Goal: Information Seeking & Learning: Learn about a topic

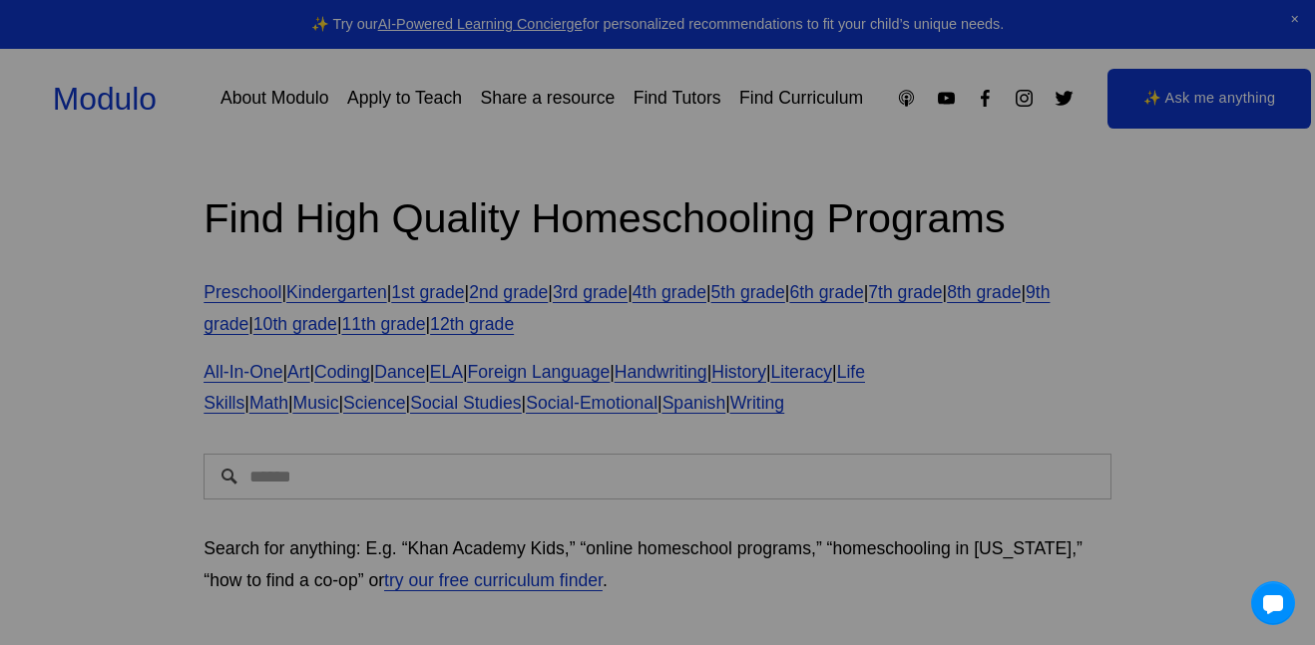
scroll to position [467, 0]
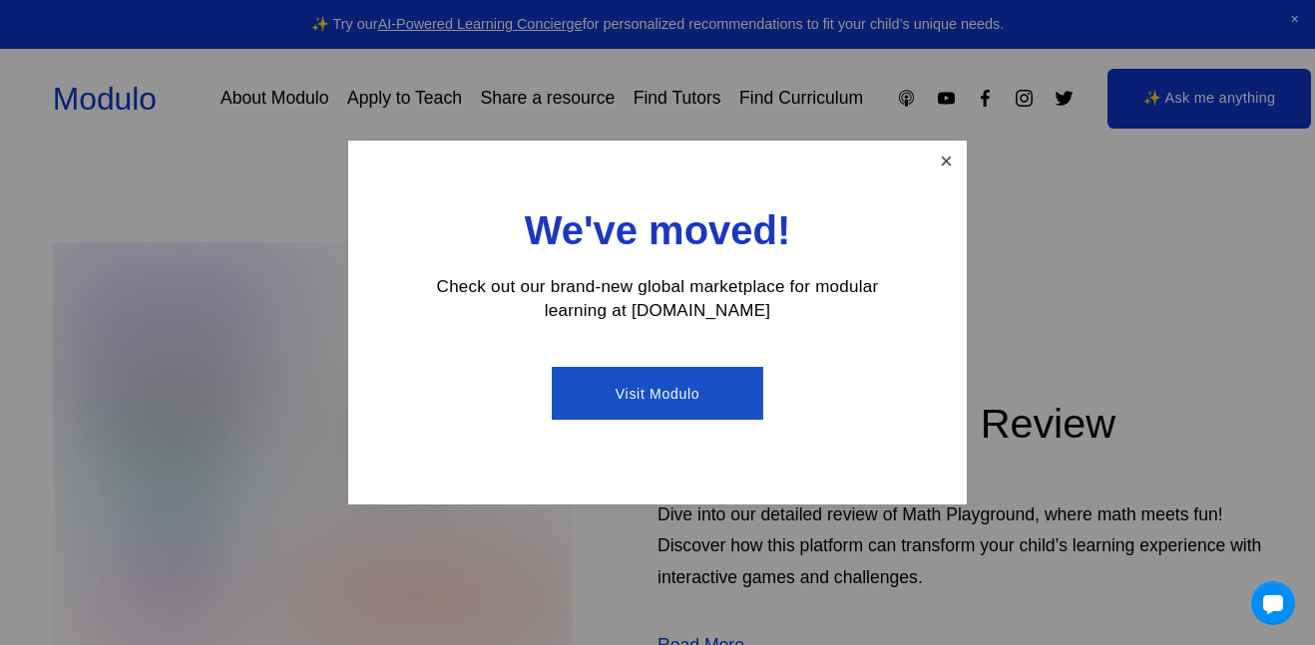
click at [940, 153] on link "Close" at bounding box center [946, 161] width 35 height 35
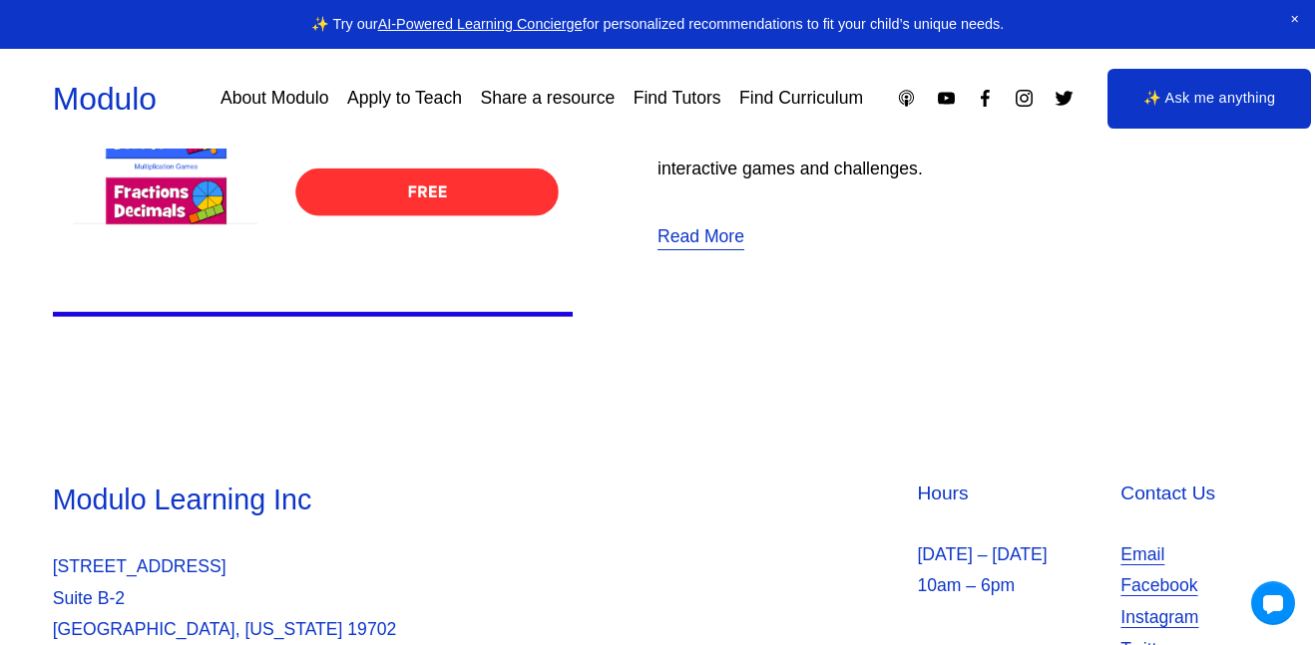
scroll to position [579, 0]
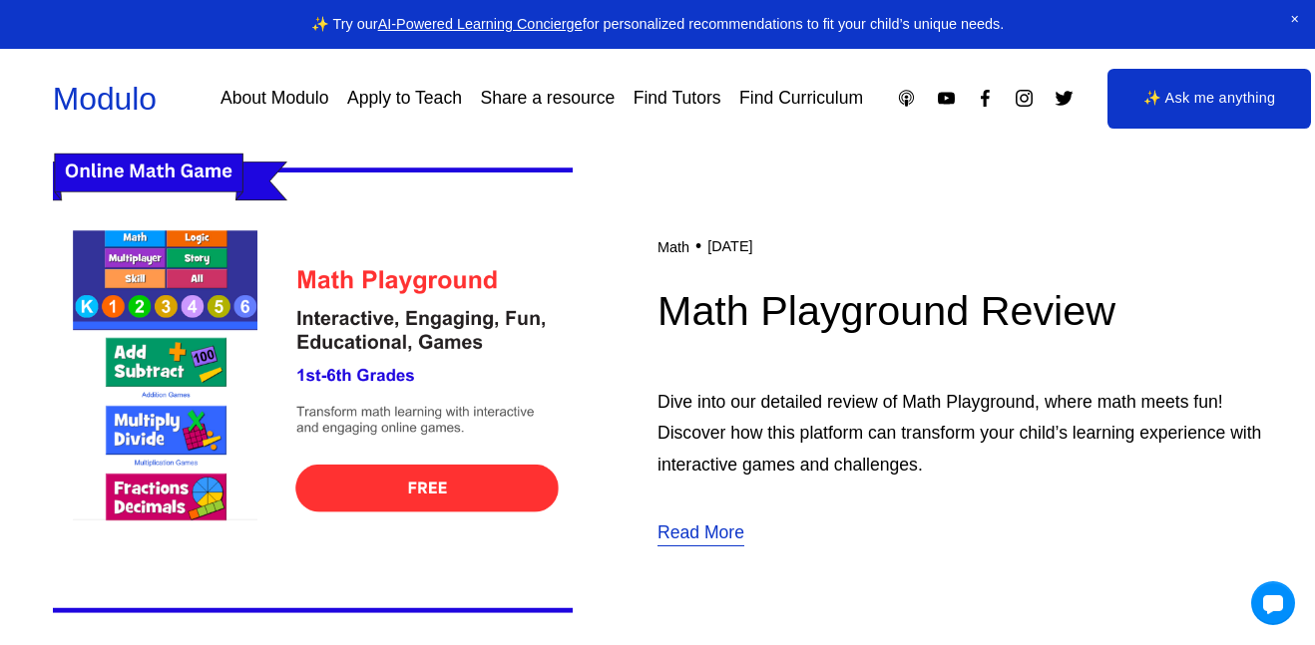
click at [165, 275] on img at bounding box center [313, 390] width 520 height 521
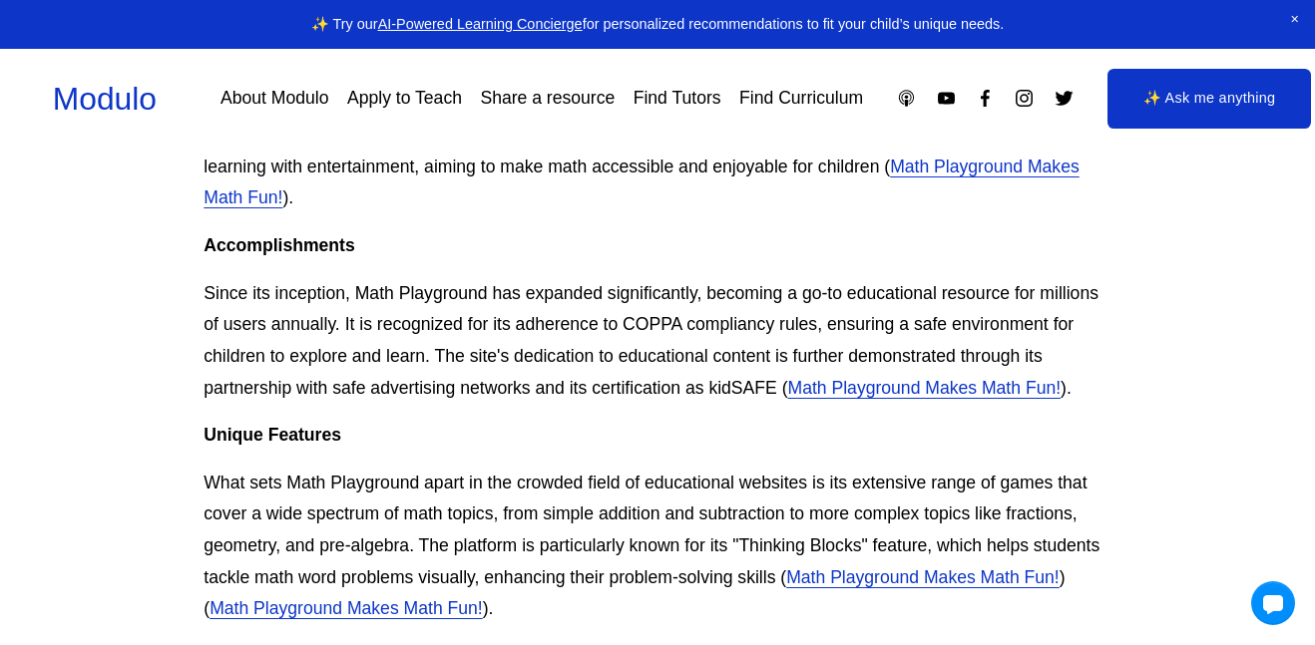
click at [978, 169] on link "Math Playground Makes Math Fun!" at bounding box center [640, 183] width 875 height 52
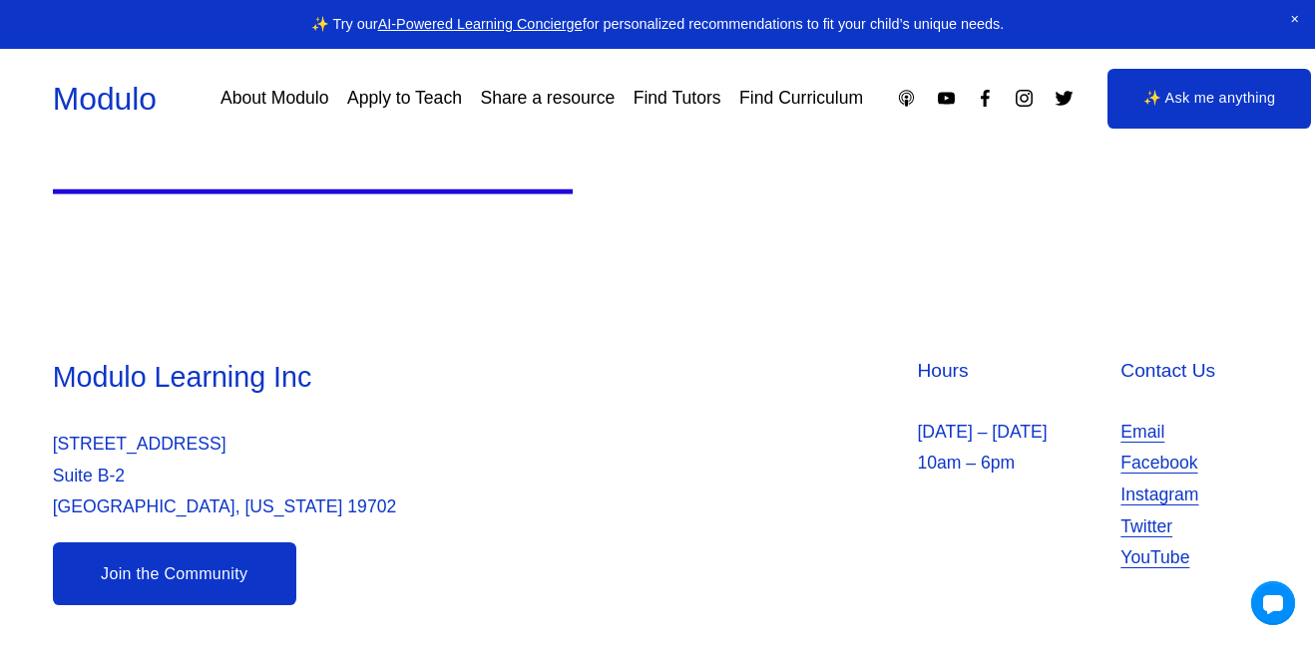
scroll to position [1004, 0]
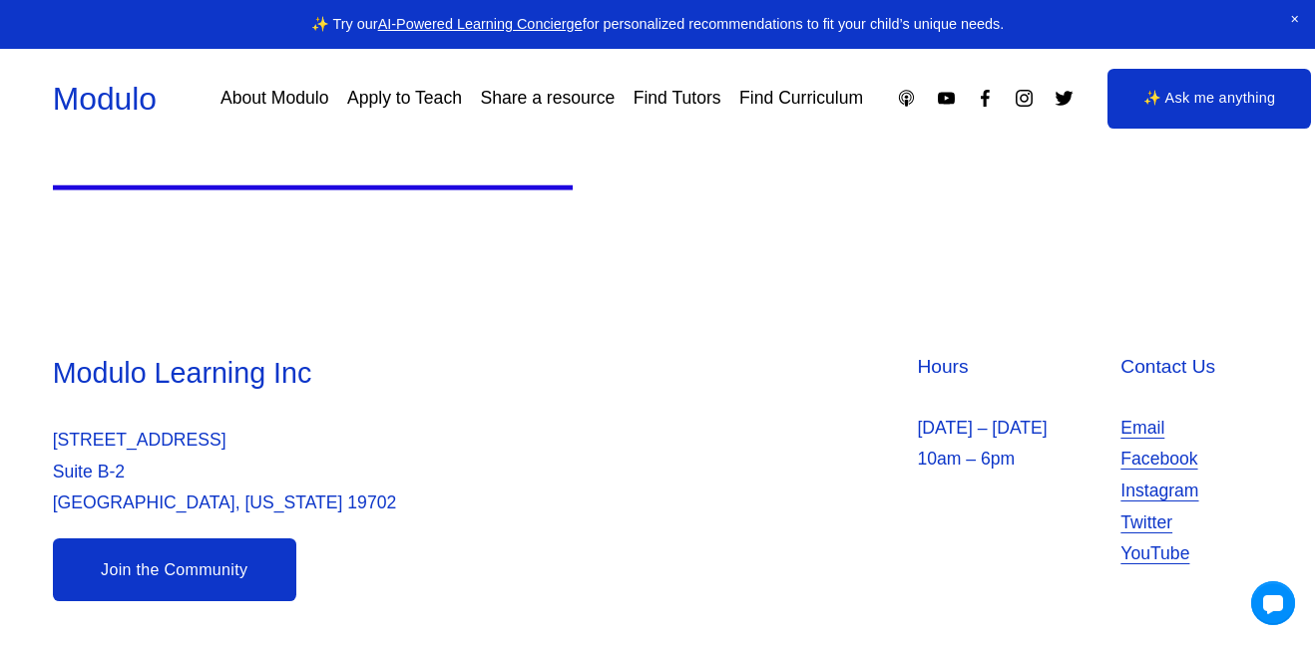
click at [1139, 97] on link "✨ Ask me anything" at bounding box center [1209, 99] width 204 height 60
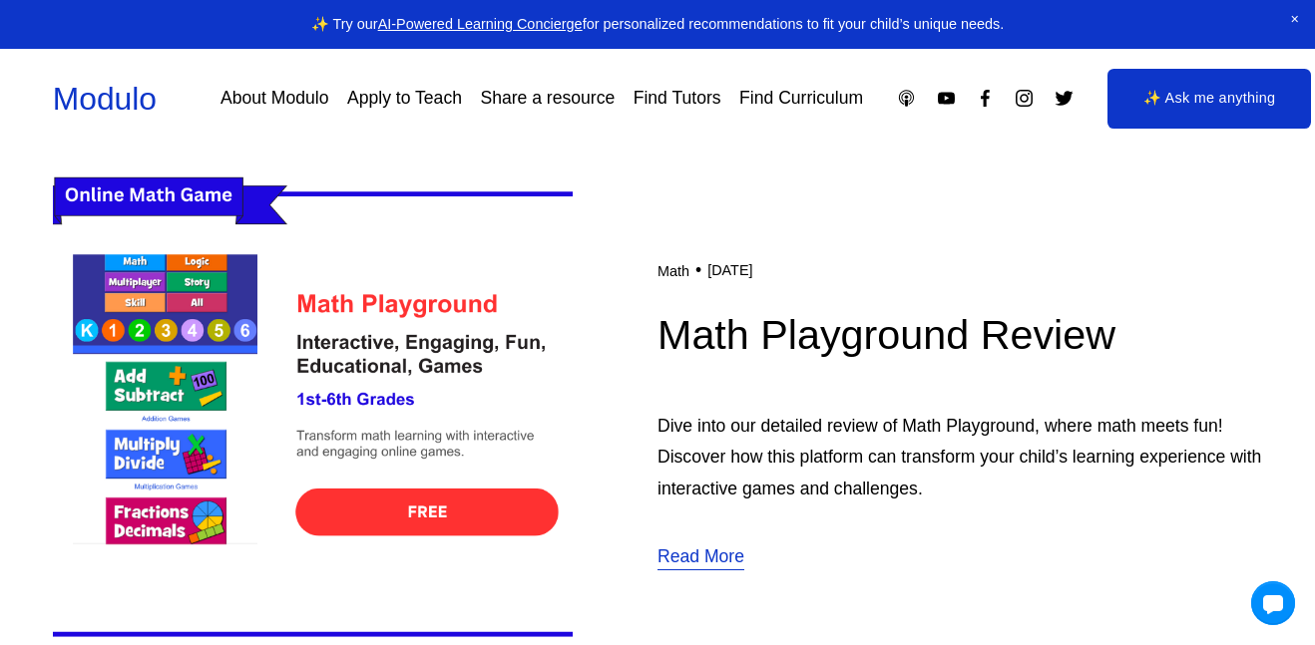
scroll to position [541, 0]
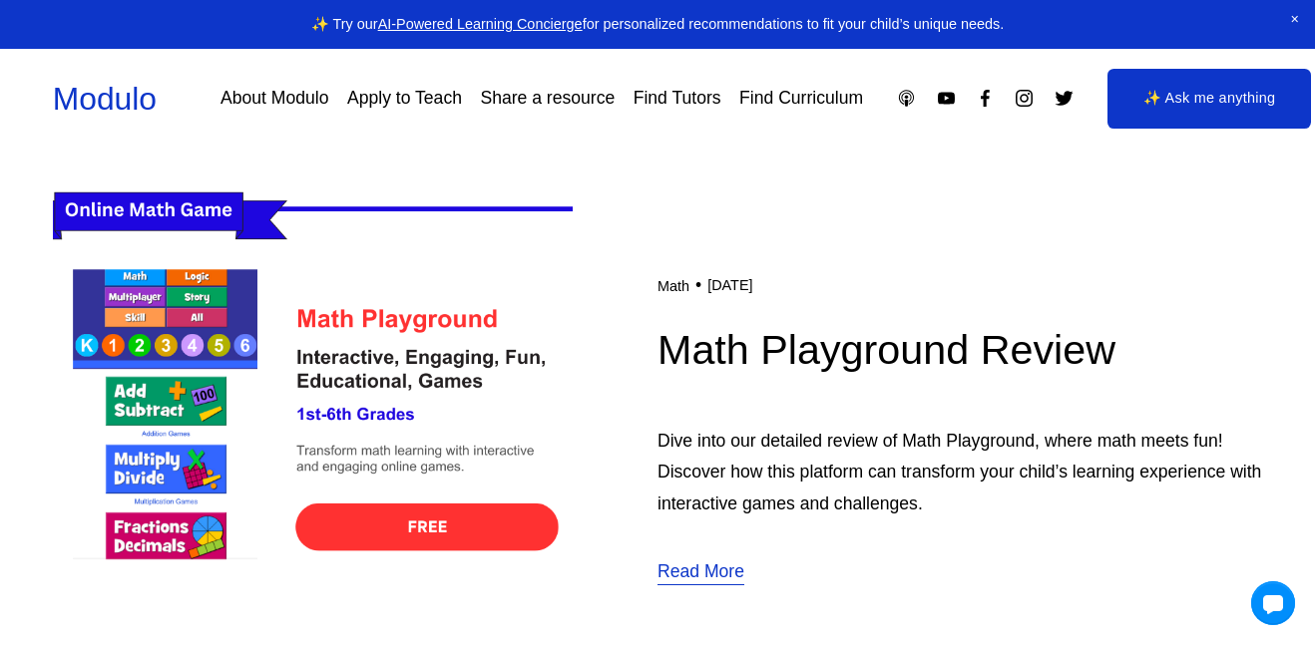
click at [460, 523] on img at bounding box center [313, 429] width 520 height 521
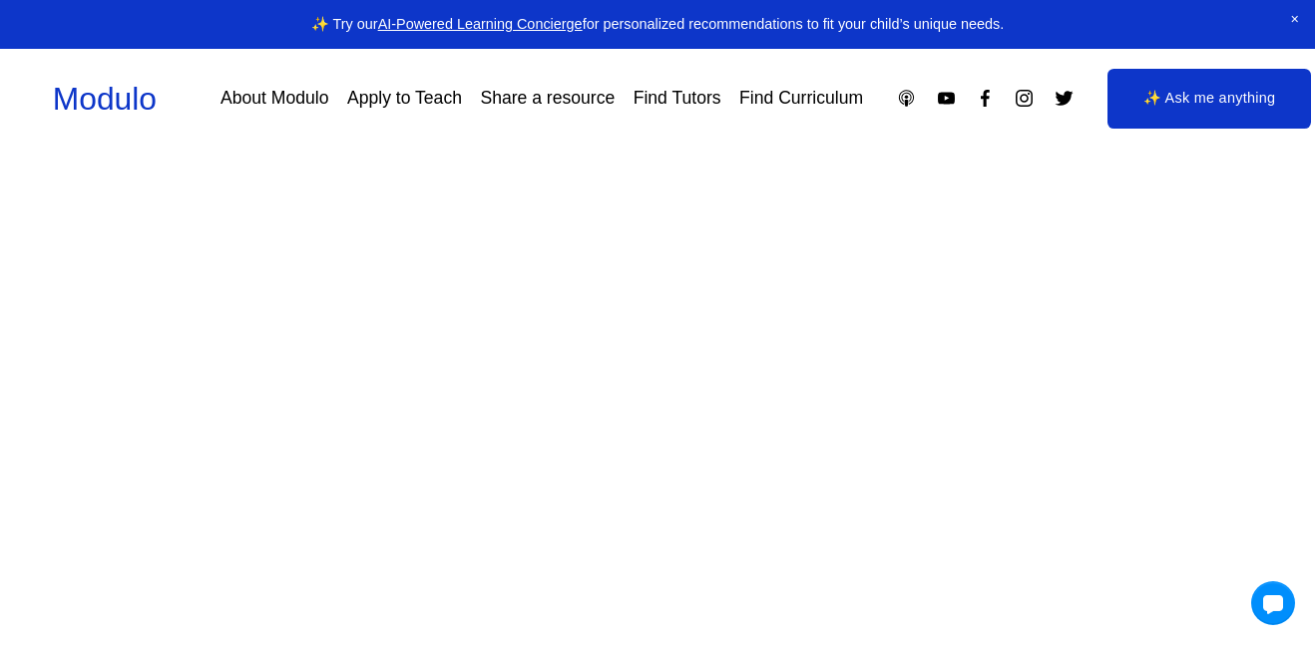
click at [1167, 84] on link "✨ Ask me anything" at bounding box center [1209, 99] width 204 height 60
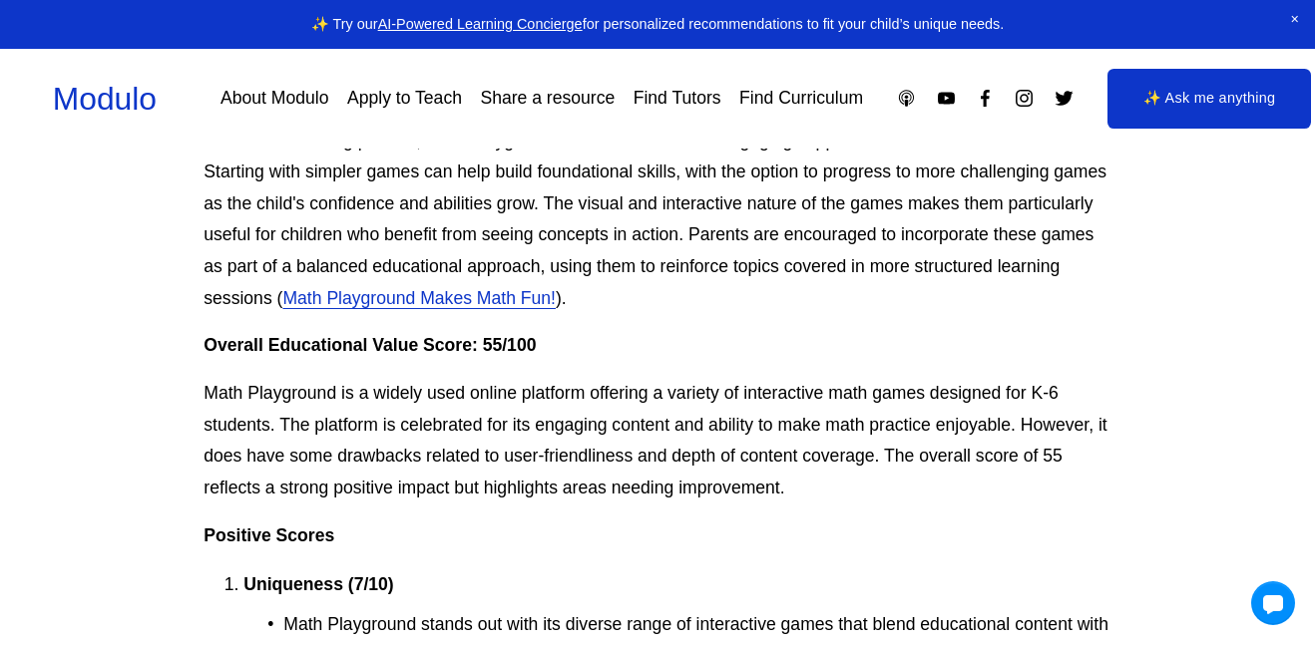
scroll to position [2491, 0]
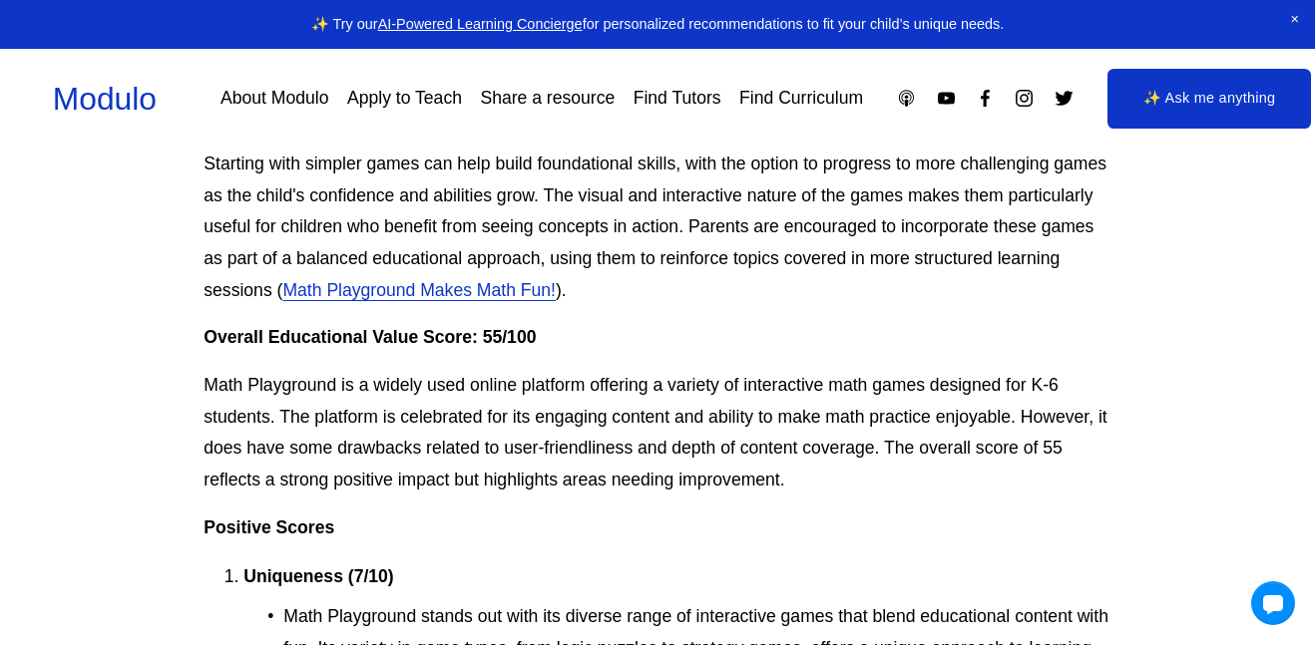
click at [535, 300] on link "Math Playground Makes Math Fun!" at bounding box center [418, 290] width 273 height 20
